Goal: Task Accomplishment & Management: Use online tool/utility

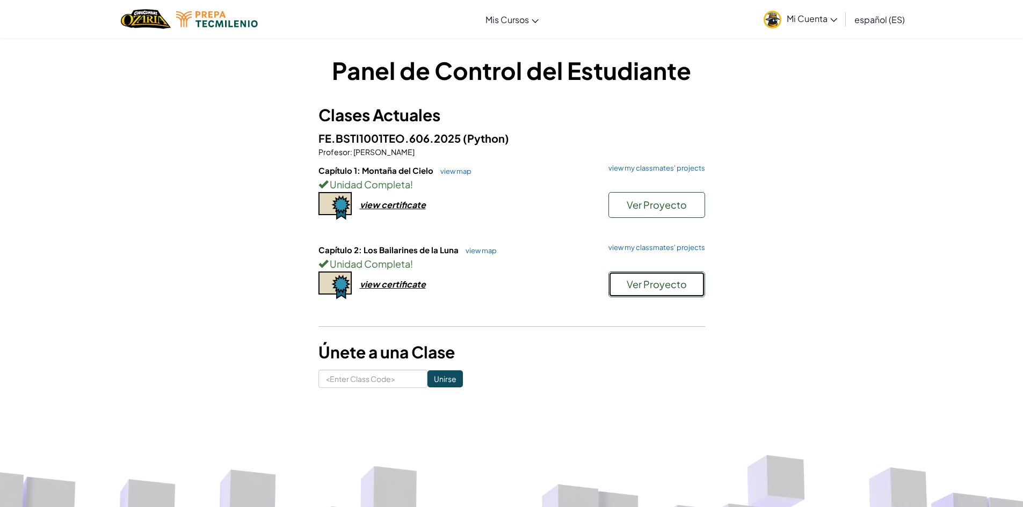
click at [697, 286] on button "Ver Proyecto" at bounding box center [656, 285] width 97 height 26
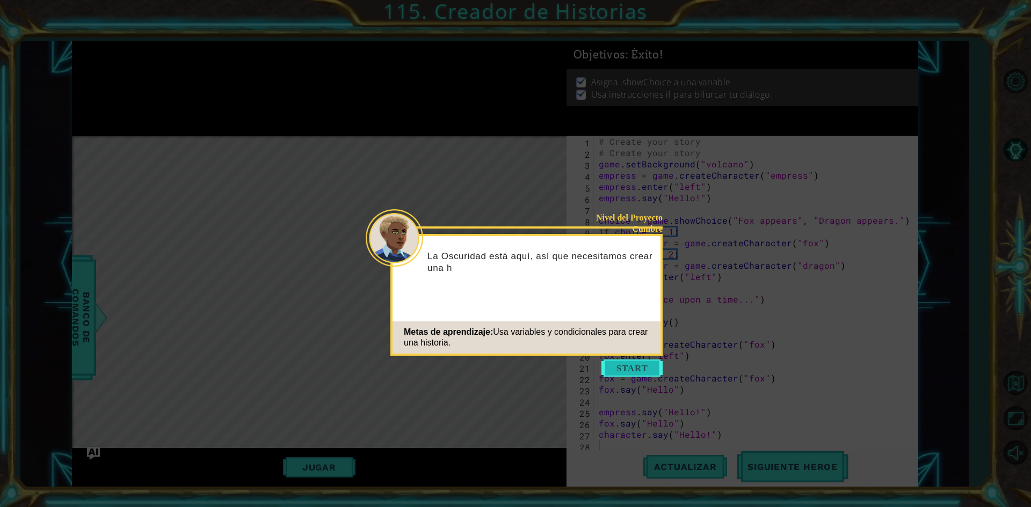
click at [645, 365] on button "Start" at bounding box center [631, 368] width 61 height 17
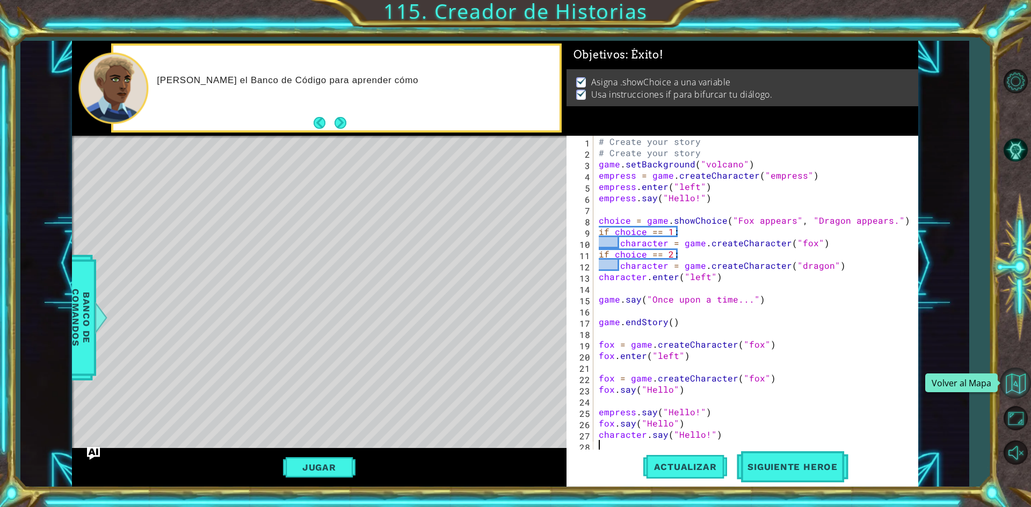
click at [1009, 392] on button "Volver al Mapa" at bounding box center [1015, 383] width 31 height 31
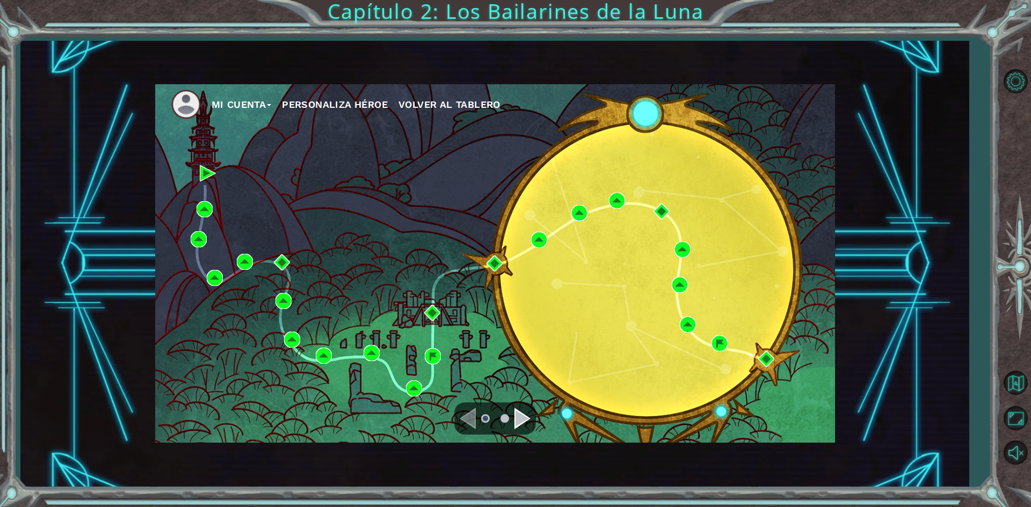
click at [516, 419] on div "Navigate to the next page" at bounding box center [522, 418] width 16 height 21
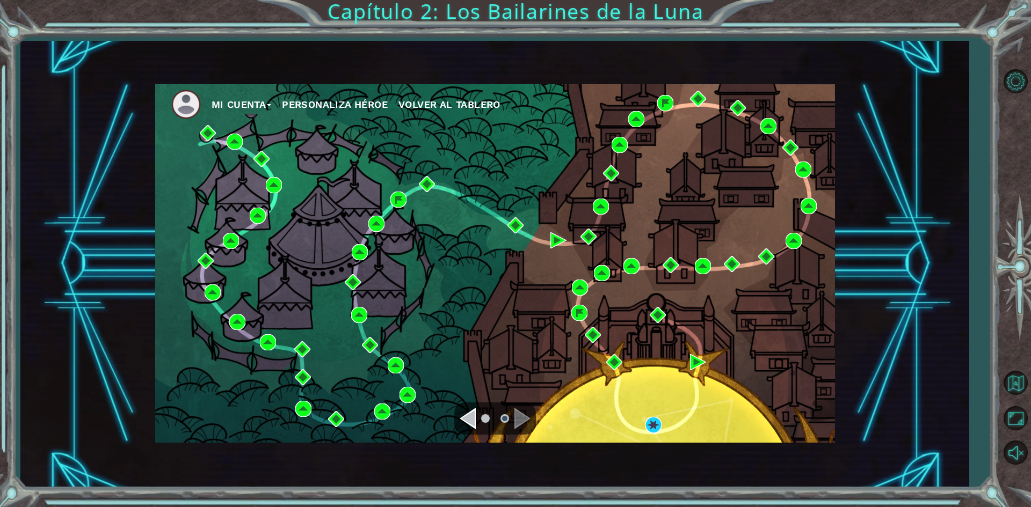
click at [466, 421] on div "Navigate to the previous page" at bounding box center [468, 418] width 16 height 21
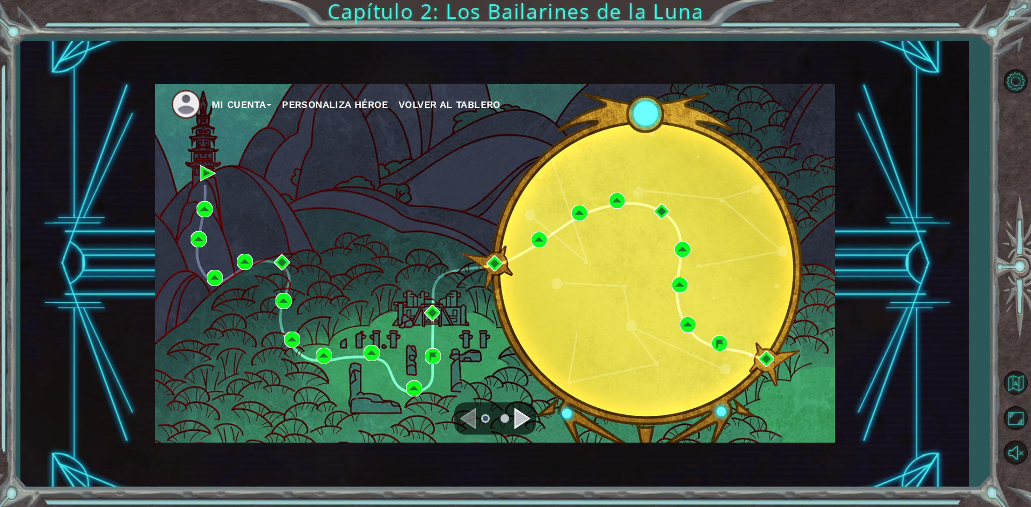
click at [518, 418] on div "Navigate to the next page" at bounding box center [522, 418] width 16 height 21
